Goal: Information Seeking & Learning: Learn about a topic

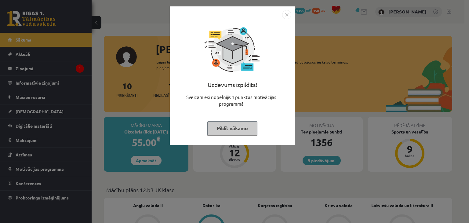
click at [219, 135] on div "Uzdevums izpildīts! Sveicam esi nopelnījis 1 punktus motivācijas programmā Pild…" at bounding box center [232, 80] width 118 height 122
click at [225, 132] on button "Pildīt nākamo" at bounding box center [232, 128] width 50 height 14
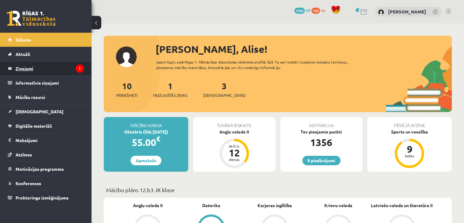
click at [60, 70] on legend "Ziņojumi 1" at bounding box center [50, 68] width 68 height 14
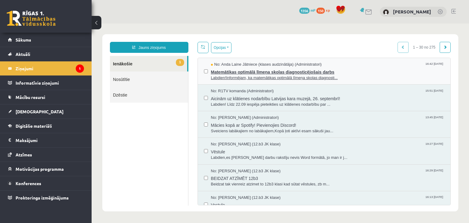
click at [271, 67] on span "Matemātikas optimālā līmeņa skolas diagnosticējošais darbs" at bounding box center [327, 71] width 233 height 8
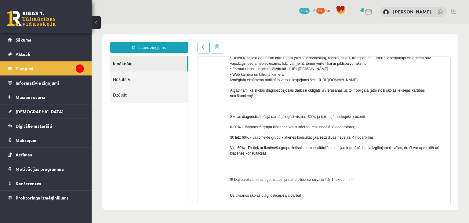
scroll to position [347, 0]
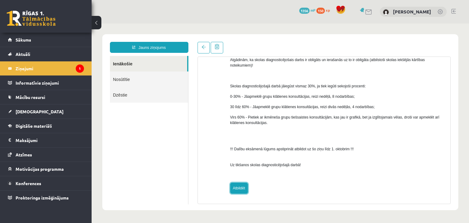
click at [241, 185] on link "Atbildēt" at bounding box center [239, 187] width 18 height 11
type input "**********"
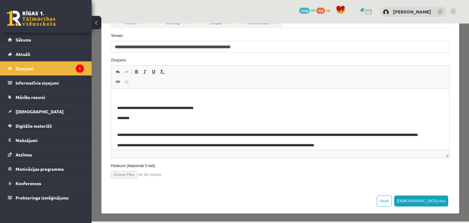
scroll to position [0, 0]
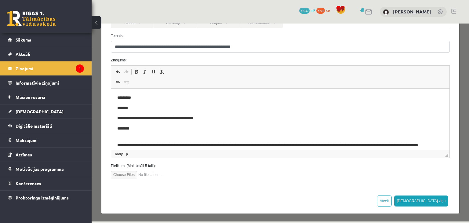
scroll to position [41, 0]
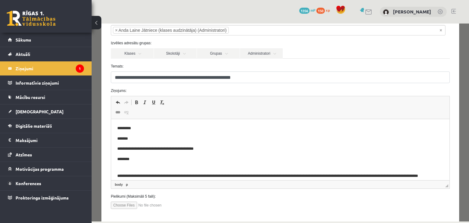
click at [140, 147] on p "**********" at bounding box center [275, 149] width 317 height 6
click at [140, 137] on p "*******" at bounding box center [275, 138] width 317 height 6
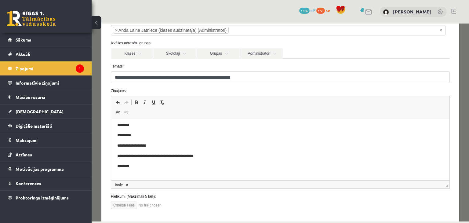
scroll to position [0, 0]
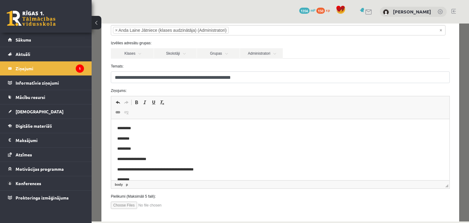
click at [130, 139] on p "********" at bounding box center [275, 138] width 317 height 6
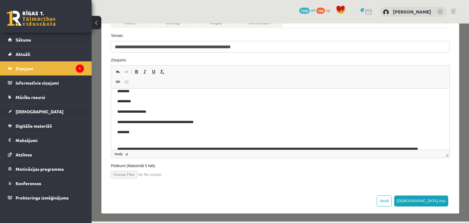
scroll to position [31, 0]
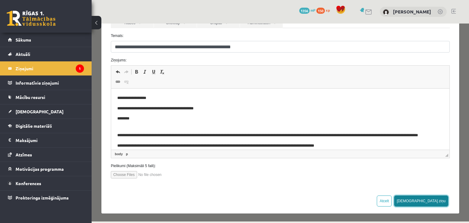
click at [435, 203] on button "Sūtīt ziņu" at bounding box center [421, 200] width 54 height 11
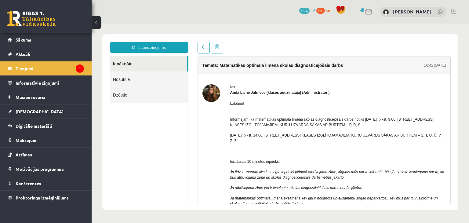
scroll to position [0, 0]
click at [34, 22] on link at bounding box center [31, 18] width 49 height 15
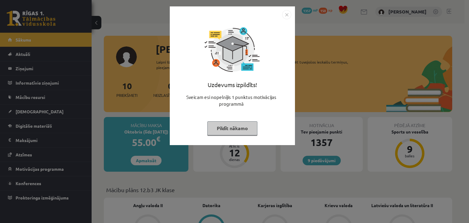
click at [250, 122] on button "Pildīt nākamo" at bounding box center [232, 128] width 50 height 14
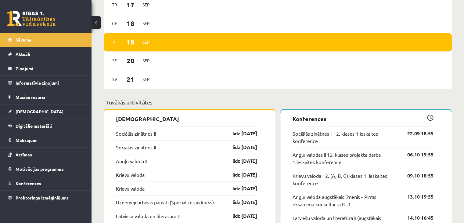
scroll to position [458, 0]
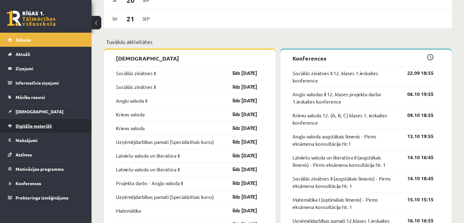
click at [25, 130] on link "Digitālie materiāli" at bounding box center [46, 126] width 76 height 14
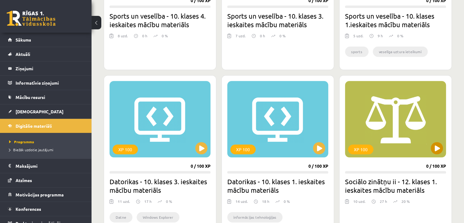
click at [439, 141] on div "XP 100" at bounding box center [395, 119] width 101 height 76
click at [452, 148] on div "Mana statistika 150 Nopelnītie punkti 2 Apgūtās tēmas 13 Izpildīti uzdevumi 58 …" at bounding box center [278, 32] width 373 height 933
click at [443, 148] on div "XP 100" at bounding box center [395, 119] width 101 height 76
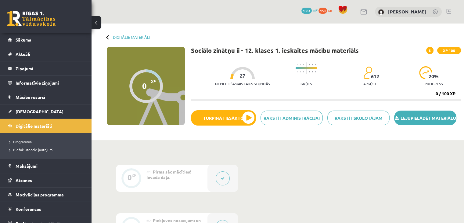
click at [411, 125] on link "Lejupielādēt materiālu" at bounding box center [425, 117] width 62 height 15
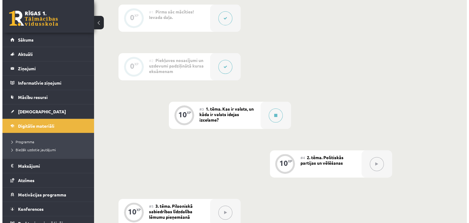
scroll to position [122, 0]
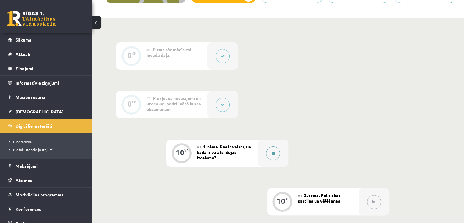
click at [278, 158] on button at bounding box center [273, 153] width 14 height 14
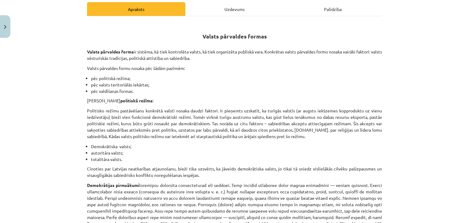
scroll to position [92, 0]
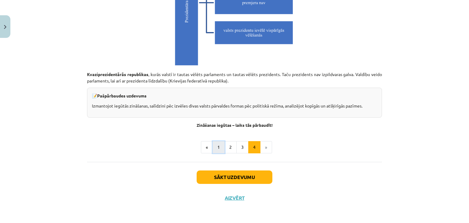
click at [219, 144] on button "1" at bounding box center [218, 147] width 12 height 12
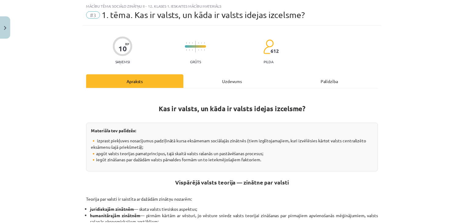
scroll to position [31, 0]
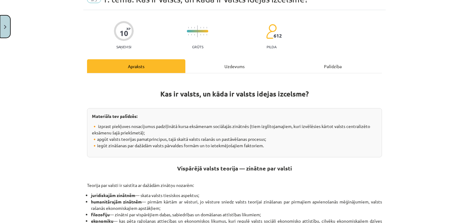
click at [7, 27] on button "Close" at bounding box center [5, 26] width 10 height 23
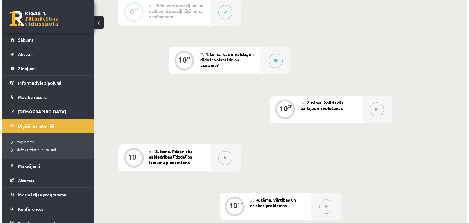
scroll to position [214, 0]
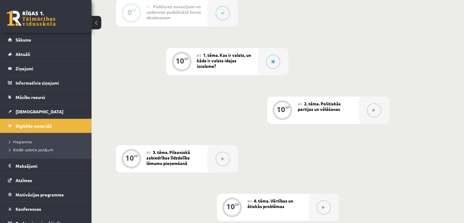
click at [291, 73] on div "0 XP #1 Pirms sāc mācīties! Ievada daļa. 0 XP #2 Piekļuves nosacījumi un uzdevu…" at bounding box center [278, 183] width 324 height 464
click at [278, 68] on button at bounding box center [273, 62] width 14 height 14
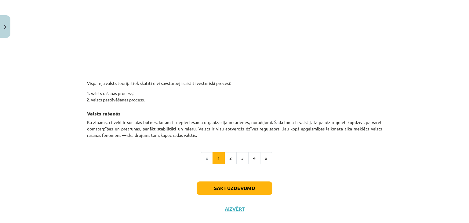
scroll to position [336, 0]
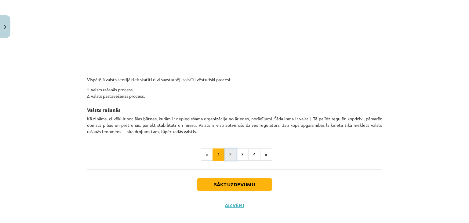
click at [226, 150] on button "2" at bounding box center [230, 154] width 12 height 12
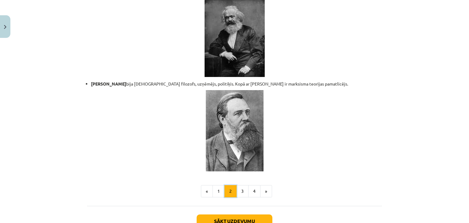
scroll to position [1318, 0]
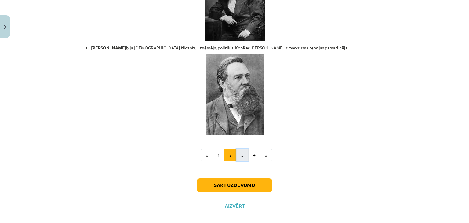
click at [240, 149] on button "3" at bounding box center [242, 155] width 12 height 12
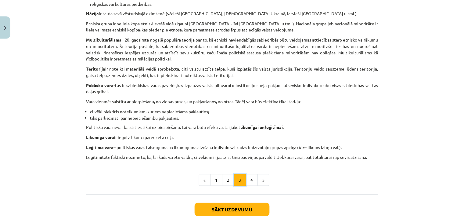
scroll to position [367, 0]
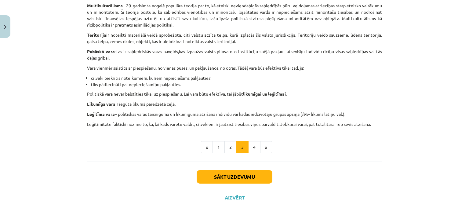
click at [219, 195] on div "Sākt uzdevumu Aizvērt" at bounding box center [234, 182] width 295 height 43
click at [225, 197] on button "Aizvērt" at bounding box center [234, 197] width 23 height 6
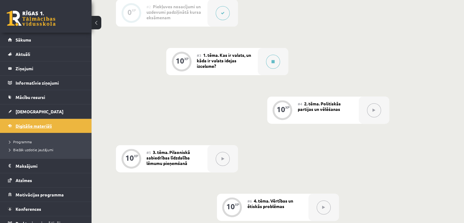
click at [57, 128] on link "Digitālie materiāli" at bounding box center [46, 126] width 76 height 14
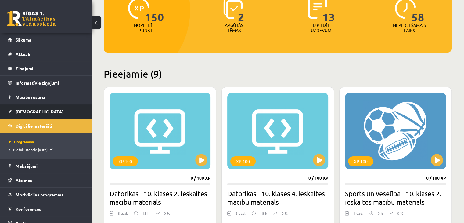
scroll to position [31, 0]
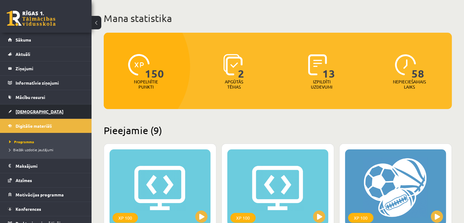
click at [53, 117] on link "[DEMOGRAPHIC_DATA]" at bounding box center [46, 111] width 76 height 14
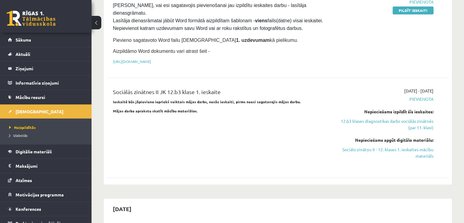
scroll to position [427, 0]
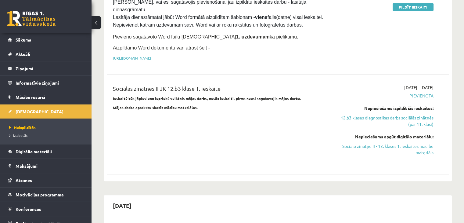
click at [415, 133] on div "Nepieciešams apgūt digitālo materiālu: Sociālo zinātņu II - 12. klases 1. ieska…" at bounding box center [383, 144] width 101 height 22
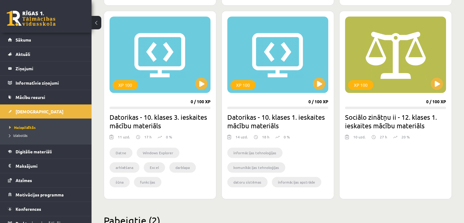
scroll to position [580, 0]
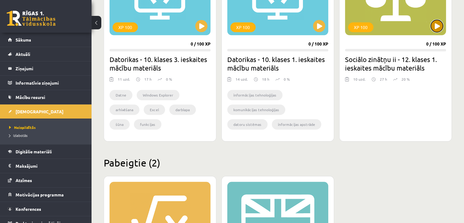
click at [433, 29] on button at bounding box center [437, 26] width 12 height 12
